Goal: Information Seeking & Learning: Understand process/instructions

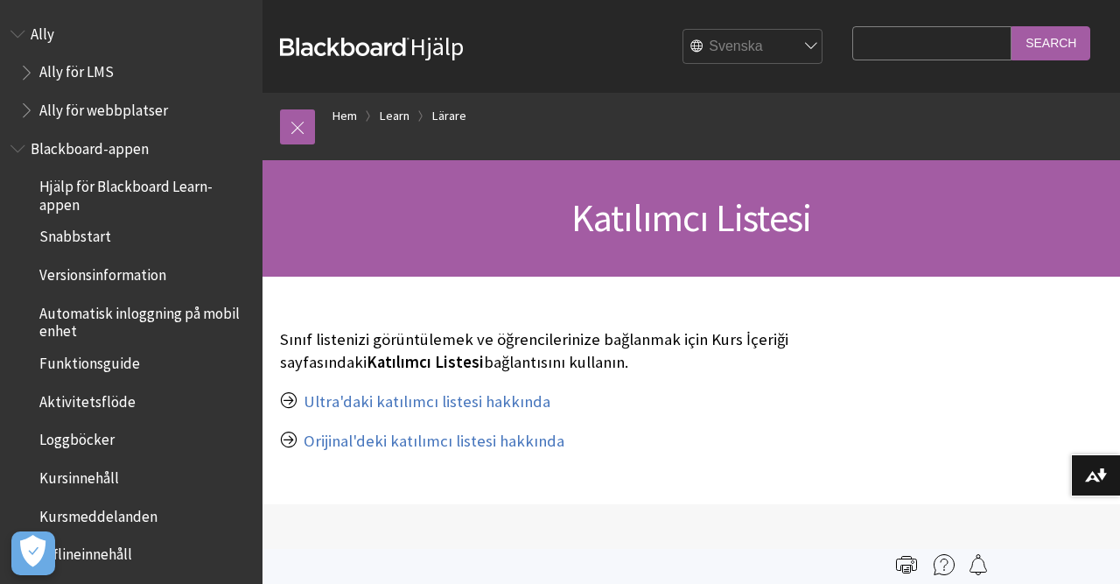
click at [683, 29] on select "English عربية Català Cymraeg Deutsch Español Suomi Français עברית Italiano 日本語 …" at bounding box center [753, 46] width 140 height 35
click option "Svenska" at bounding box center [0, 0] width 0 height 0
click at [900, 35] on input "Search Query" at bounding box center [931, 43] width 159 height 34
type input "lägga till lärare till kursplatsen"
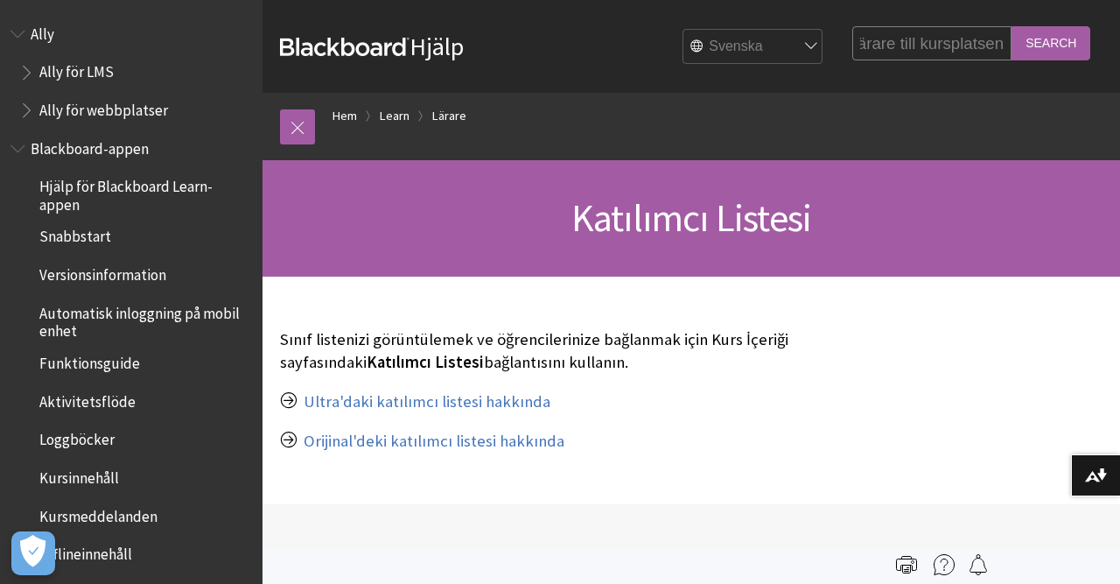
click at [1012, 26] on input "Search" at bounding box center [1051, 43] width 79 height 34
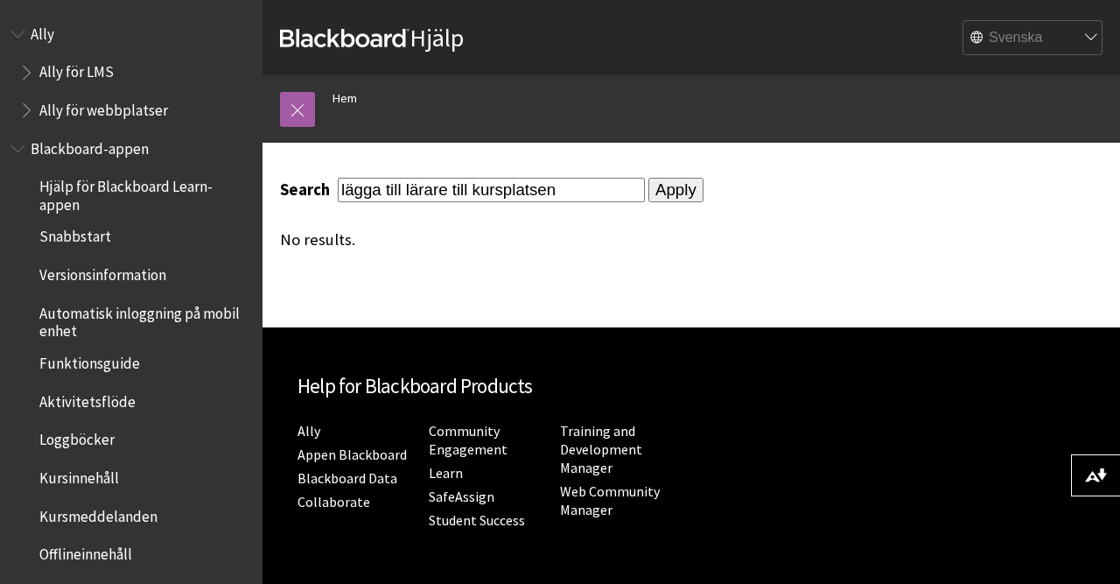
click at [659, 186] on input "Apply" at bounding box center [675, 190] width 55 height 25
click at [127, 351] on span "Funktionsguide" at bounding box center [89, 360] width 101 height 24
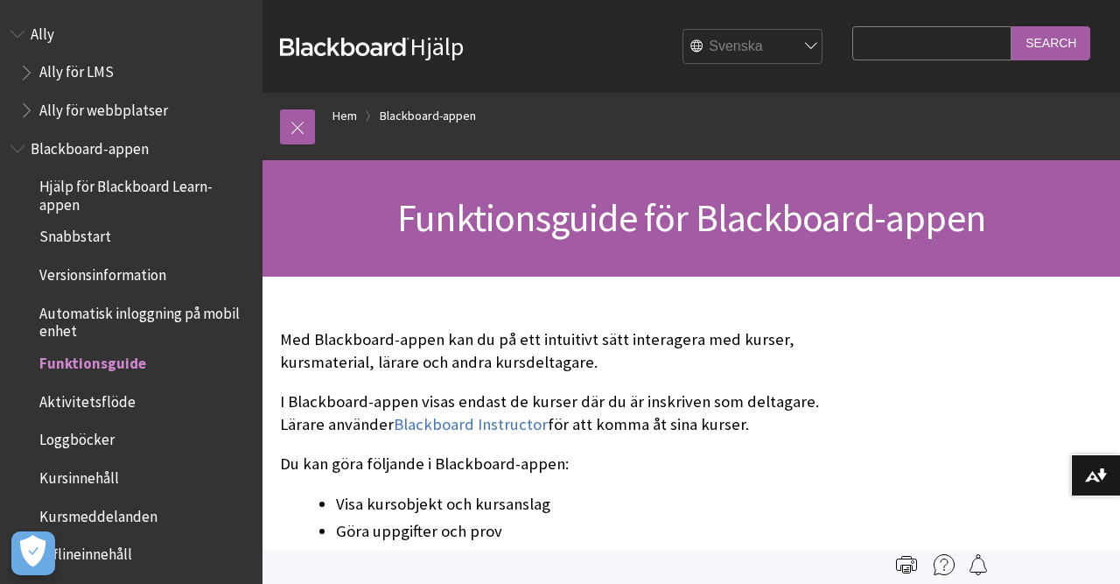
scroll to position [310, 0]
